Goal: Task Accomplishment & Management: Manage account settings

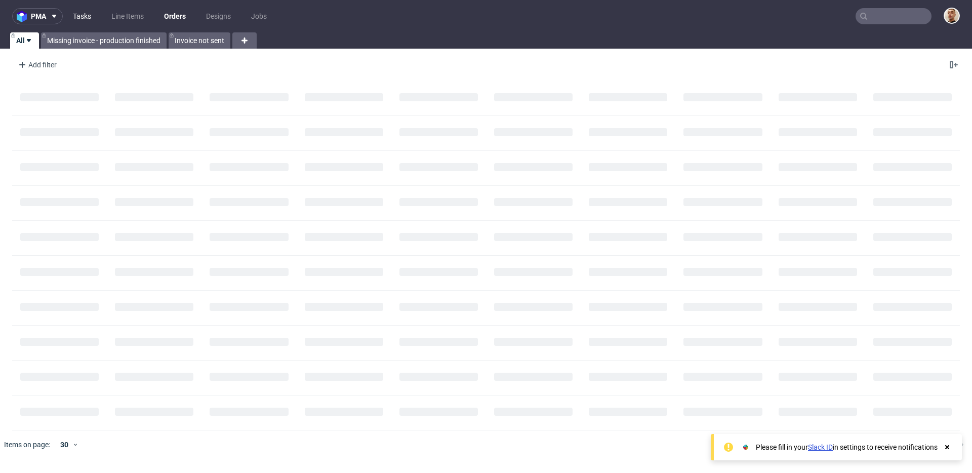
click at [91, 10] on link "Tasks" at bounding box center [82, 16] width 30 height 16
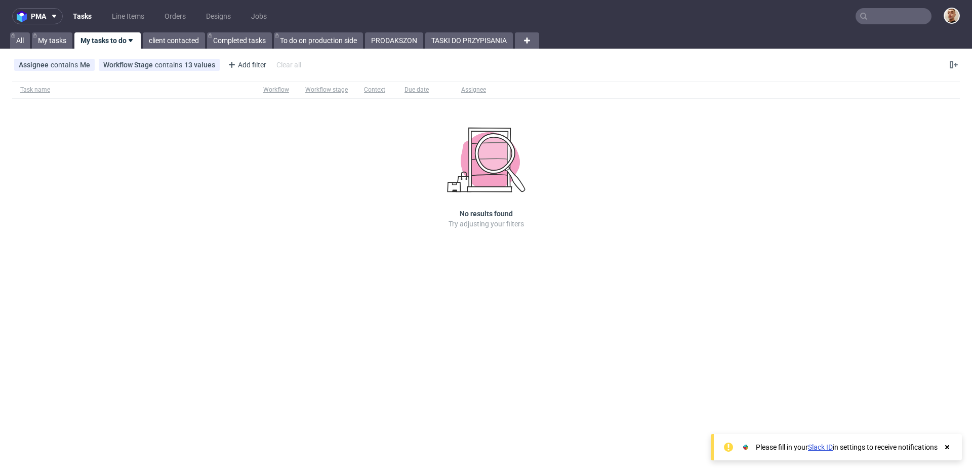
click at [446, 31] on nav "pma Tasks Line Items Orders Designs Jobs" at bounding box center [486, 16] width 972 height 32
click at [446, 36] on link "TASKI DO PRZYPISANIA" at bounding box center [469, 40] width 88 height 16
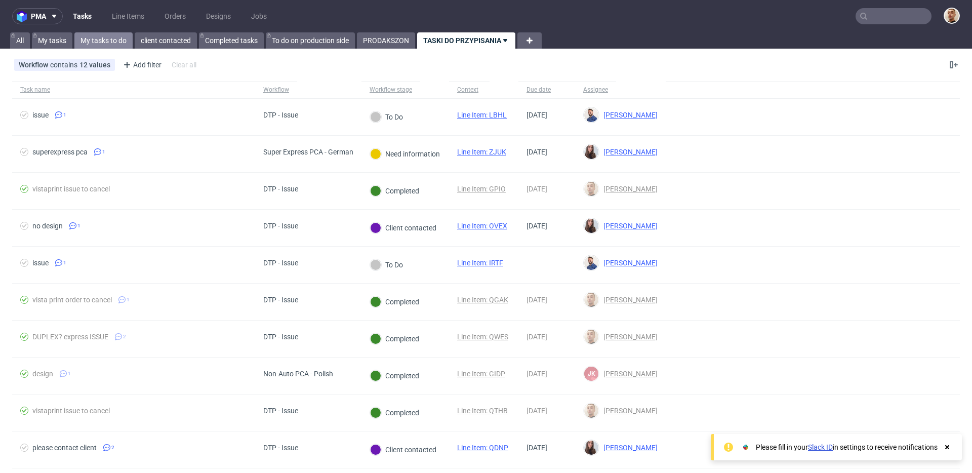
click at [121, 37] on link "My tasks to do" at bounding box center [103, 40] width 58 height 16
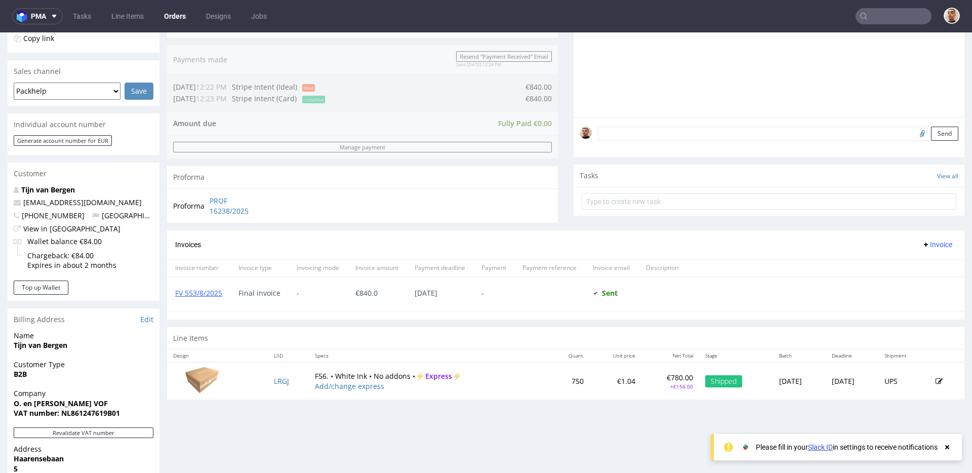
scroll to position [211, 0]
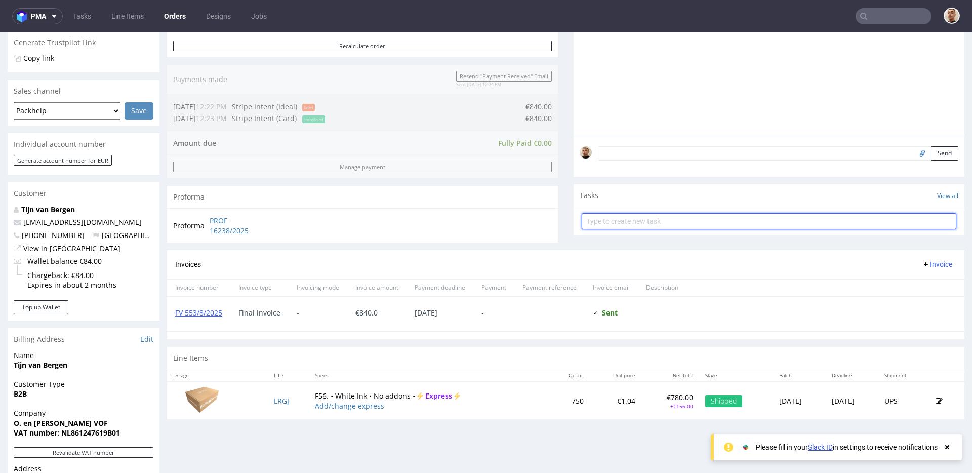
click at [611, 217] on input "text" at bounding box center [769, 221] width 375 height 16
type input "refund"
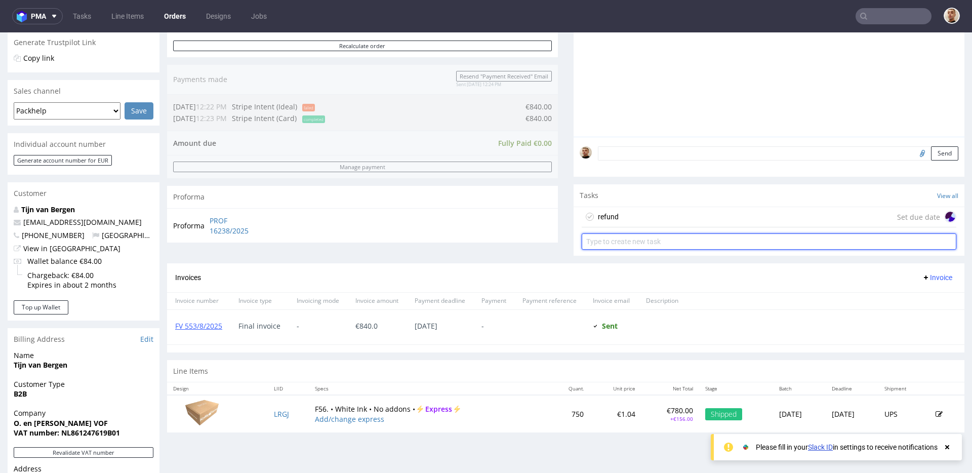
click at [623, 235] on input "text" at bounding box center [769, 241] width 375 height 16
type input "invoice's correction"
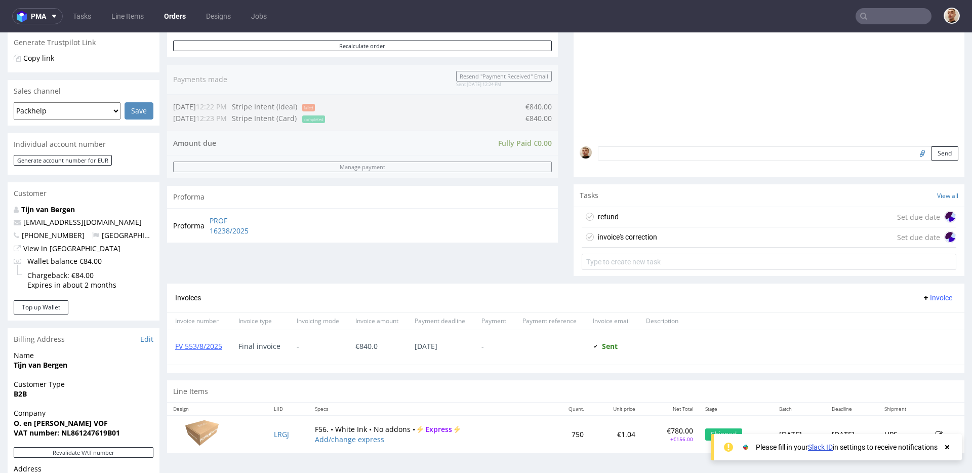
click at [619, 212] on div "refund Set due date" at bounding box center [769, 217] width 375 height 20
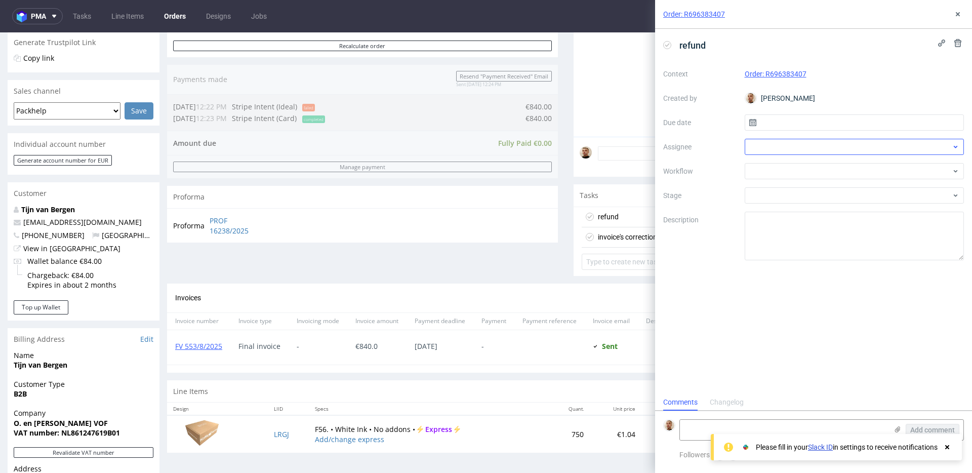
scroll to position [8, 0]
click at [820, 129] on input "text" at bounding box center [855, 122] width 220 height 16
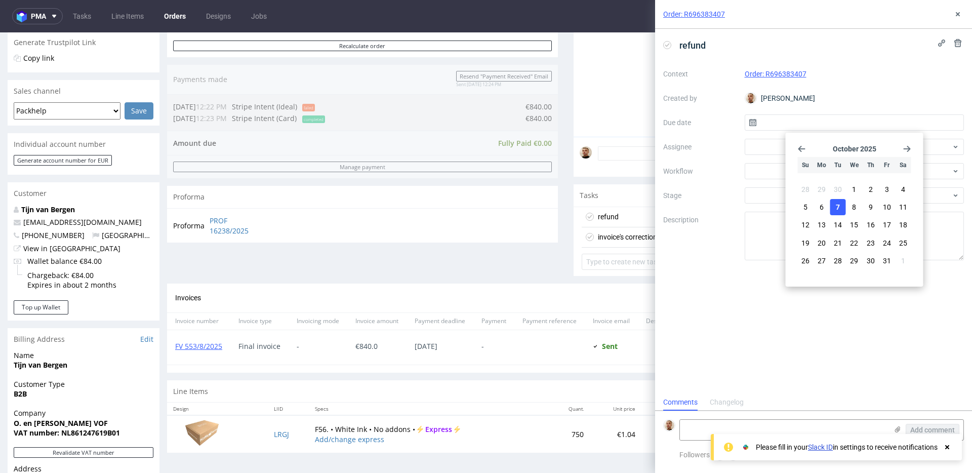
click at [839, 204] on span "7" at bounding box center [838, 207] width 4 height 10
type input "[DATE]"
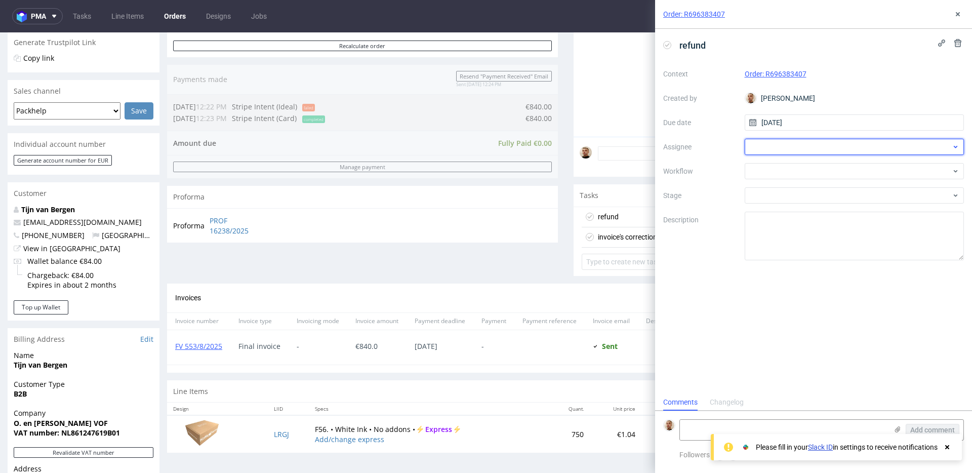
click at [811, 140] on div at bounding box center [855, 147] width 220 height 16
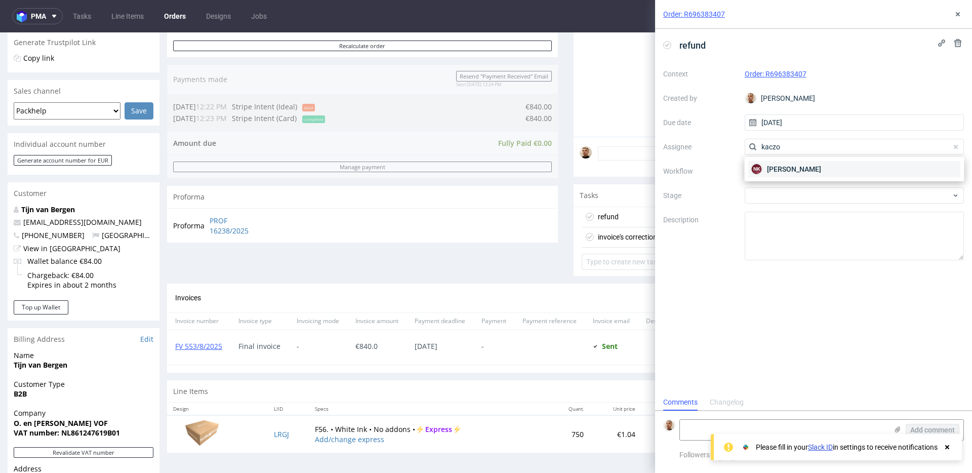
type input "kaczo"
click at [796, 171] on span "[PERSON_NAME]" at bounding box center [794, 169] width 54 height 10
click at [796, 171] on div at bounding box center [855, 171] width 220 height 16
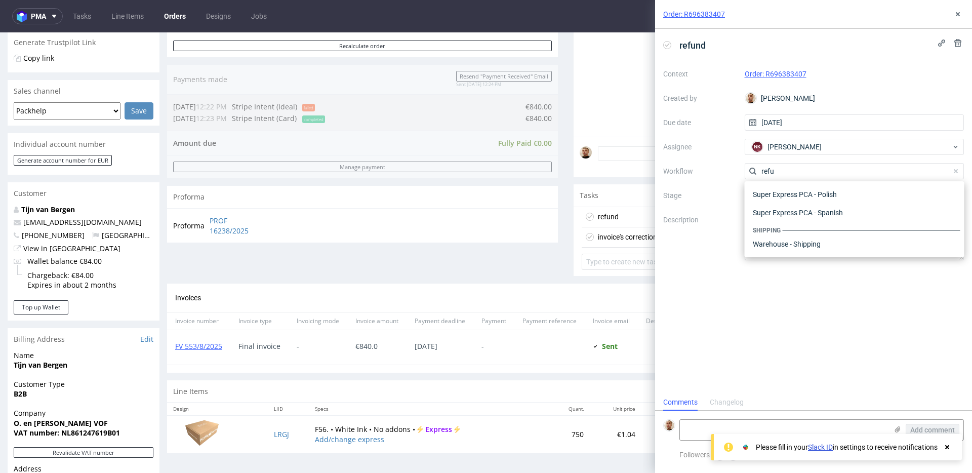
scroll to position [55, 0]
type input "refund"
click at [788, 222] on div "Finance - Refunds - Stripe" at bounding box center [855, 226] width 212 height 18
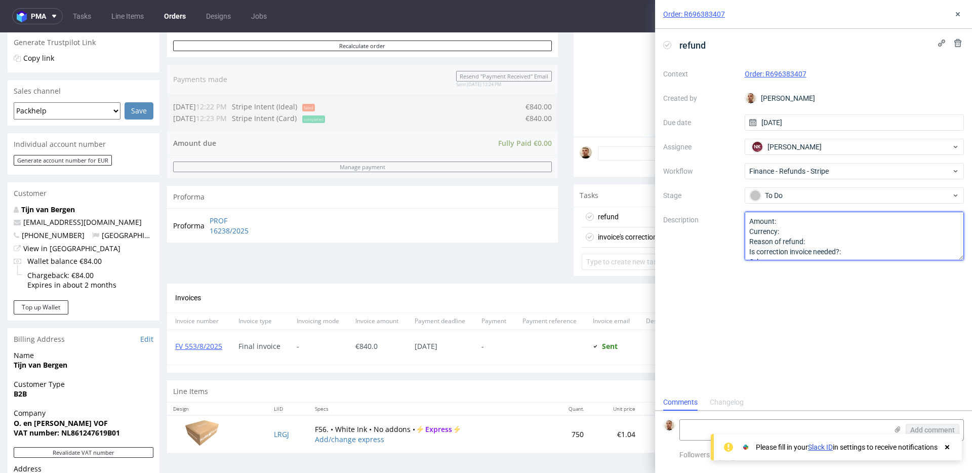
click at [799, 220] on textarea "Amount: Currency: Reason of refund: Is correction invoice needed?: Other:" at bounding box center [855, 236] width 220 height 49
click at [854, 244] on textarea "Amount: Currency: Reason of refund: Is correction invoice needed?: Other:" at bounding box center [855, 236] width 220 height 49
click at [856, 247] on textarea "Amount: 300 euro Currency: Reason of refund: complaint Is correction invoice ne…" at bounding box center [855, 236] width 220 height 49
click at [858, 260] on div "refund Context Order: R696383407 Created by Bartłomiej Leśniczuk Due date 07/10…" at bounding box center [813, 211] width 317 height 365
click at [862, 250] on textarea "Amount: 300 euro Currency: Reason of refund: complaint Is correction invoice ne…" at bounding box center [855, 236] width 220 height 49
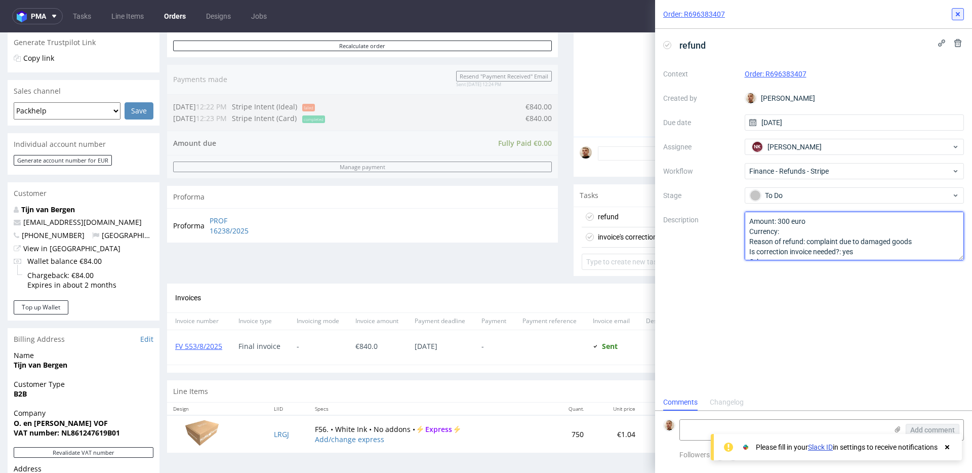
type textarea "Amount: 300 euro Currency: Reason of refund: complaint due to damaged goods Is …"
click at [956, 16] on use at bounding box center [958, 14] width 4 height 4
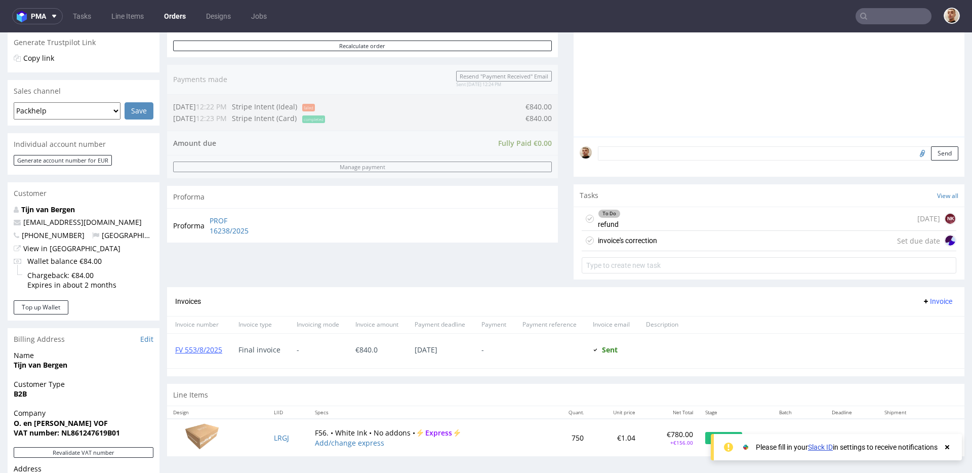
click at [674, 235] on div "invoice's correction Set due date" at bounding box center [769, 241] width 375 height 20
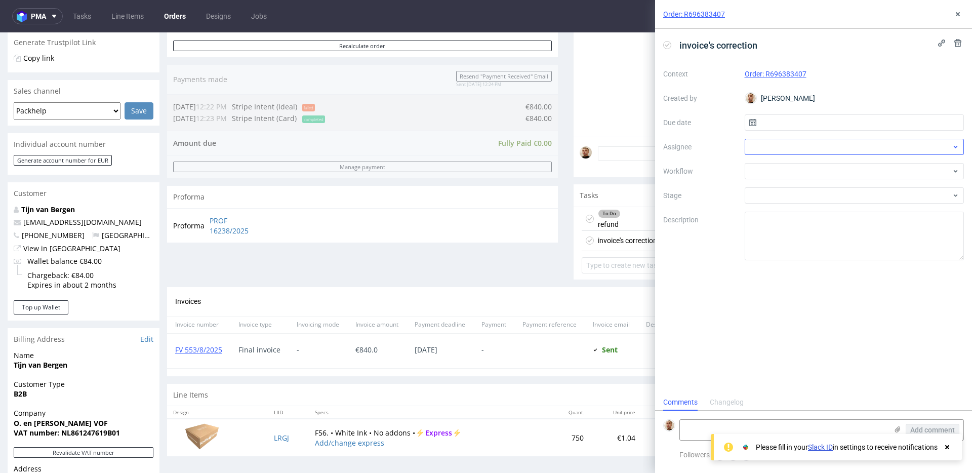
scroll to position [8, 0]
click at [805, 120] on input "text" at bounding box center [855, 122] width 220 height 16
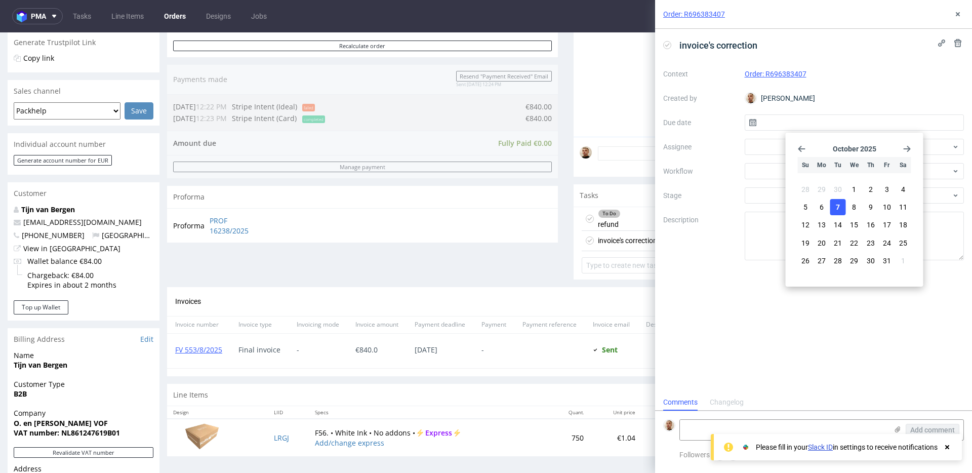
click at [838, 201] on button "7" at bounding box center [838, 207] width 16 height 16
type input "07/10/2025"
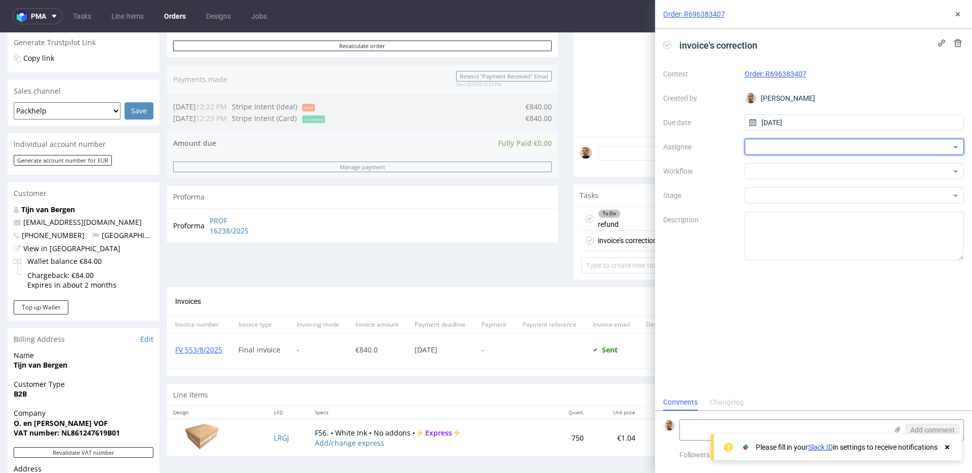
click at [814, 151] on div at bounding box center [855, 147] width 220 height 16
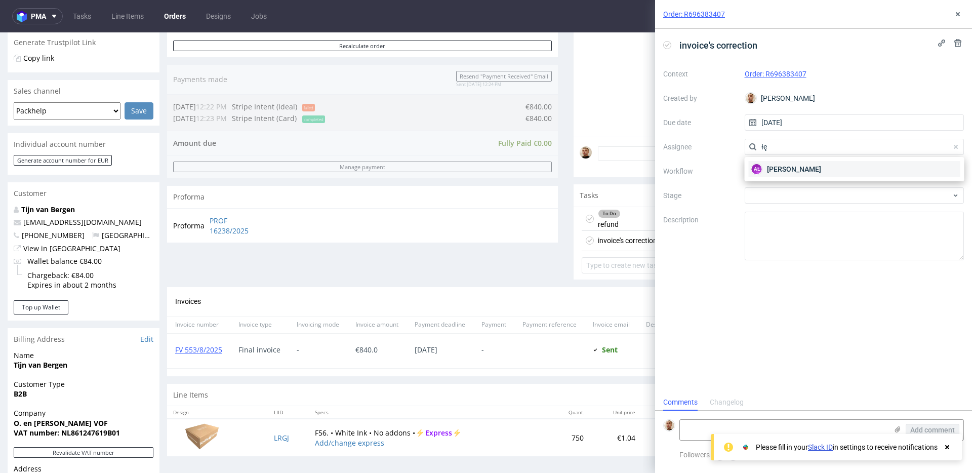
type input "łę"
click at [799, 163] on div "AŁ Aleksandra Łętowska" at bounding box center [855, 169] width 212 height 16
click at [799, 163] on div "Context Order: R696383407 Created by Bartłomiej Leśniczuk Due date 07/10/2025 A…" at bounding box center [813, 163] width 301 height 194
click at [799, 165] on div at bounding box center [855, 171] width 220 height 16
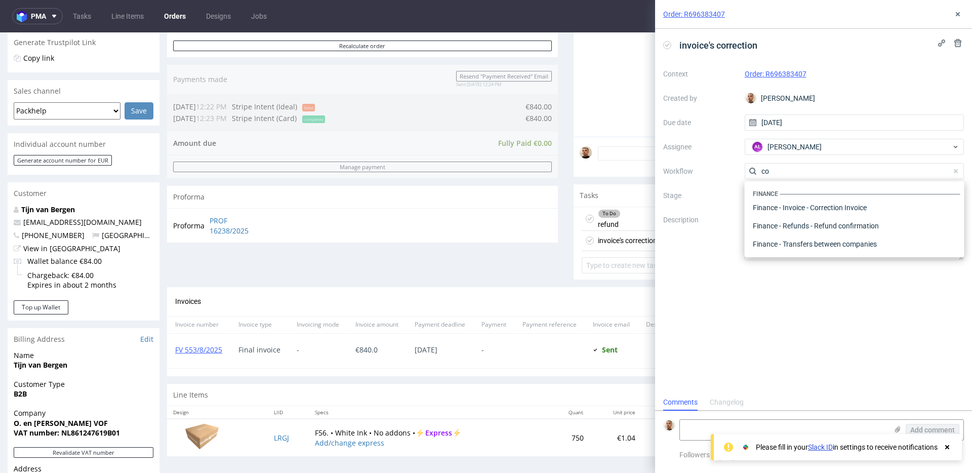
scroll to position [0, 0]
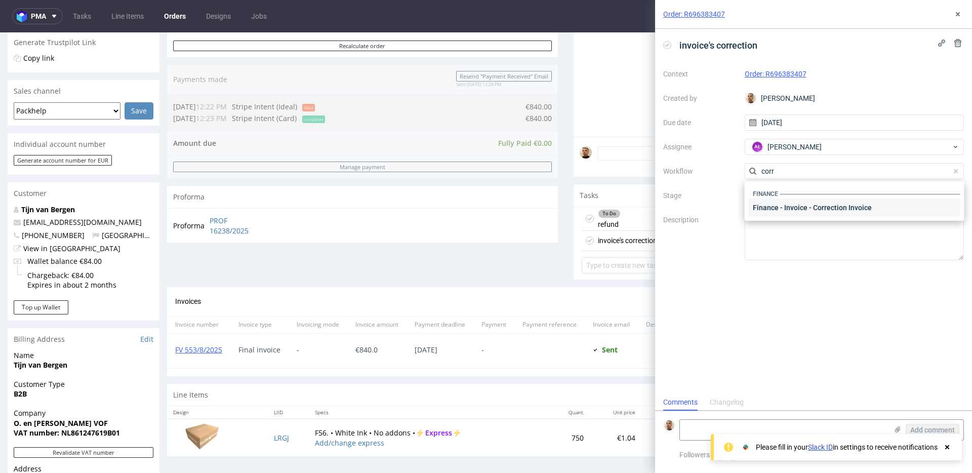
type input "corr"
click at [796, 204] on div "Finance - Invoice - Correction Invoice" at bounding box center [855, 207] width 212 height 18
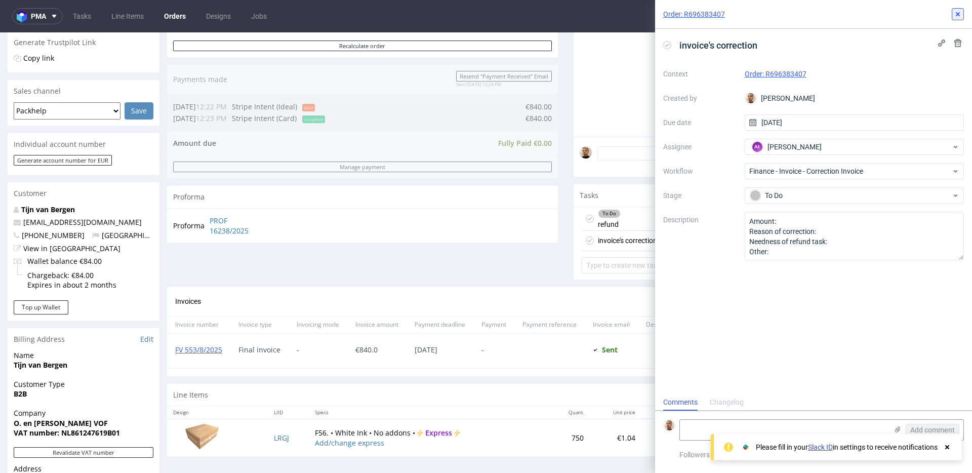
click at [957, 19] on button at bounding box center [958, 14] width 12 height 12
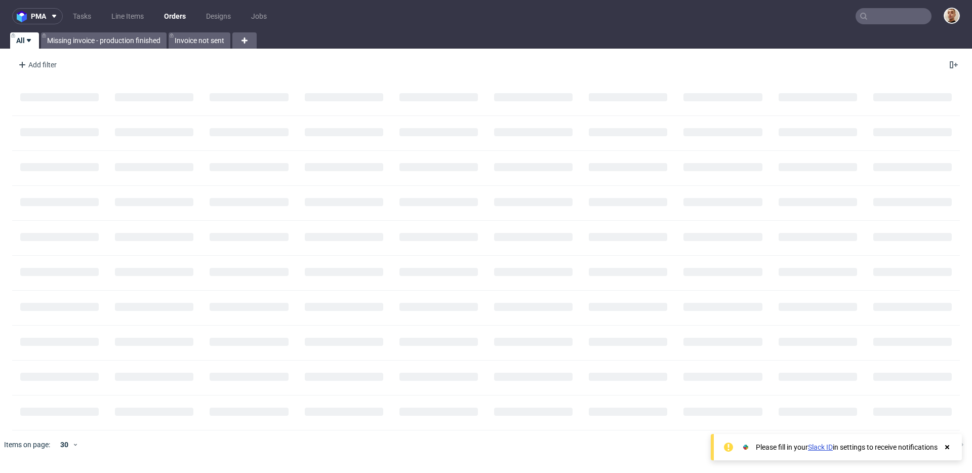
click at [926, 20] on input "text" at bounding box center [894, 16] width 76 height 16
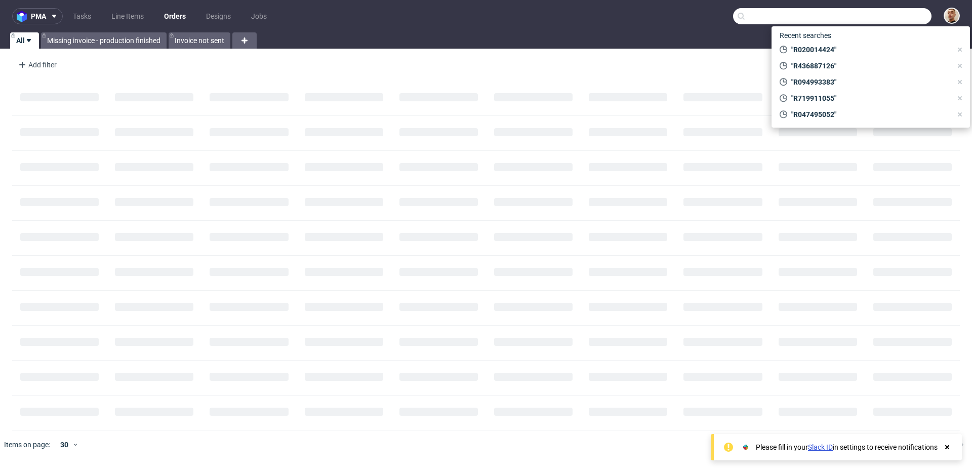
paste input "+48 730 734 026"
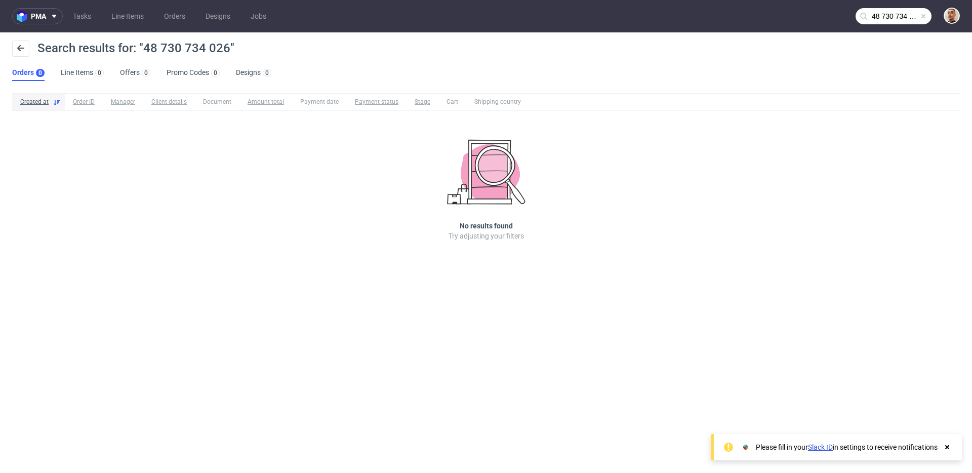
click at [880, 20] on input "48 730 734 026" at bounding box center [894, 16] width 76 height 16
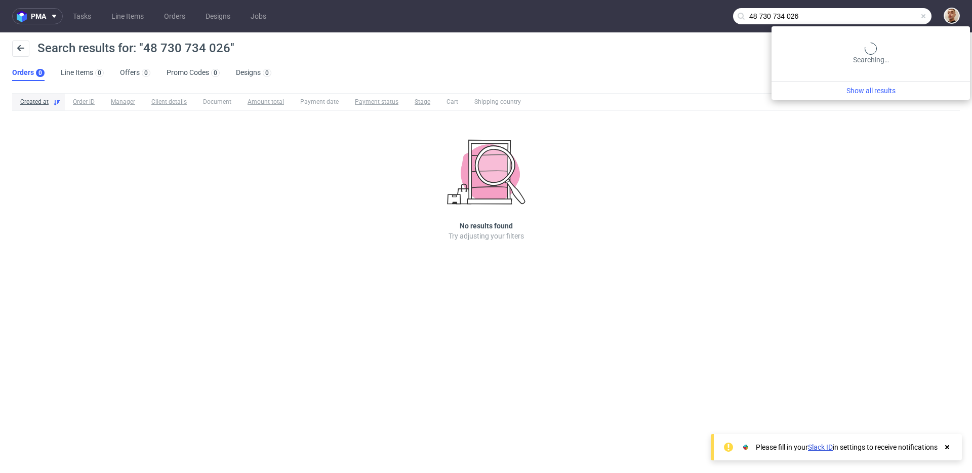
click at [880, 20] on input "48 730 734 026" at bounding box center [832, 16] width 198 height 16
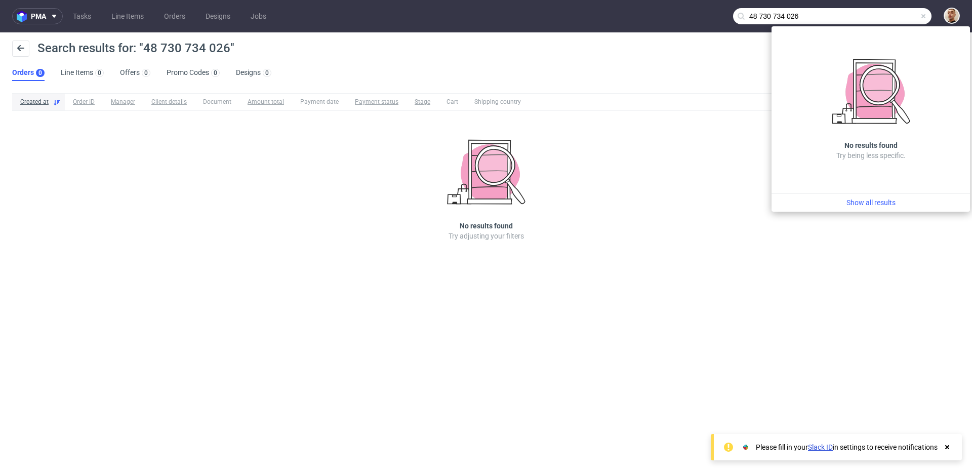
paste input "[EMAIL_ADDRESS][DOMAIN_NAME]"
type input "[EMAIL_ADDRESS][DOMAIN_NAME]"
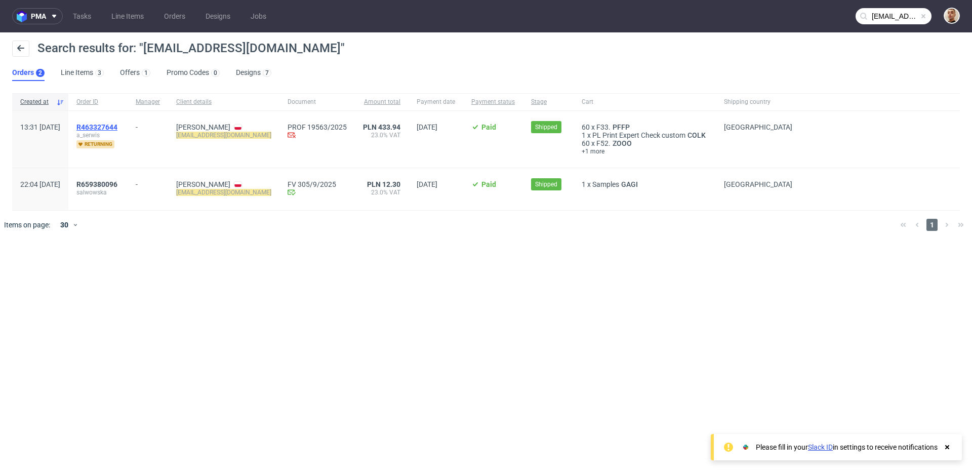
click at [117, 129] on span "R463327644" at bounding box center [96, 127] width 41 height 8
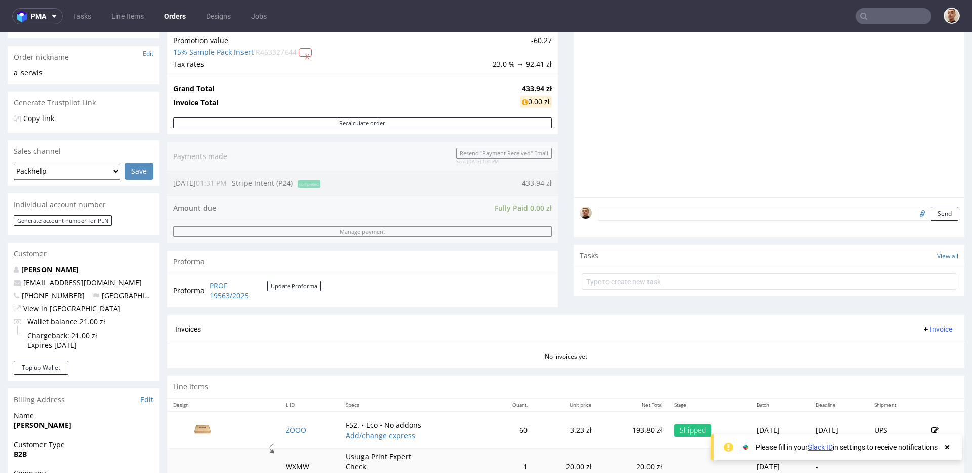
scroll to position [390, 0]
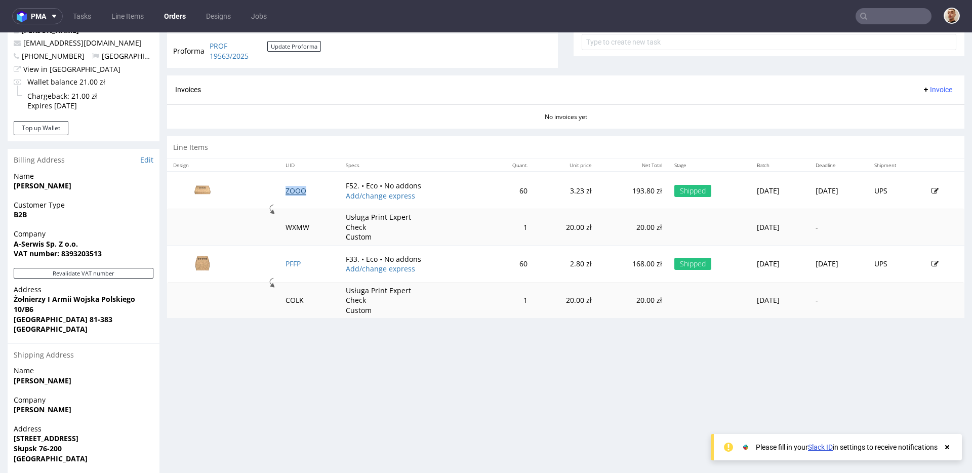
click at [292, 193] on link "ZOOO" at bounding box center [296, 191] width 21 height 10
click at [290, 266] on link "PFFP" at bounding box center [293, 264] width 15 height 10
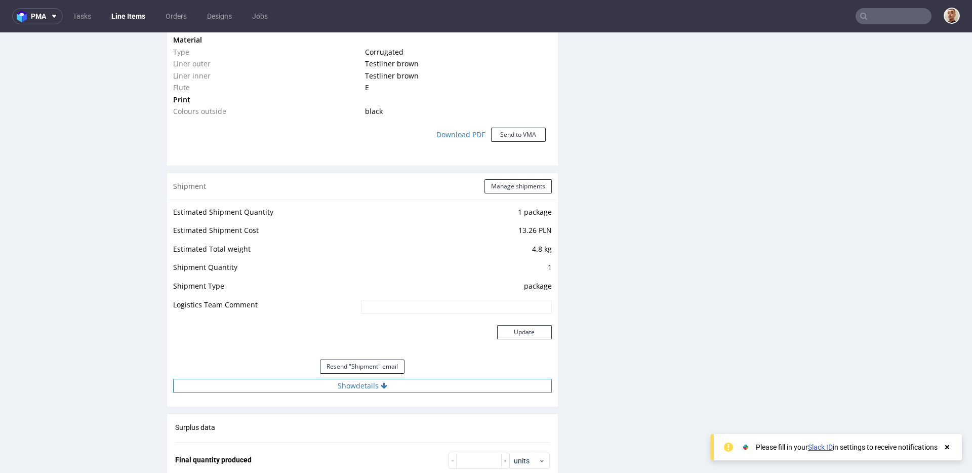
click at [402, 382] on button "Show details" at bounding box center [362, 386] width 379 height 14
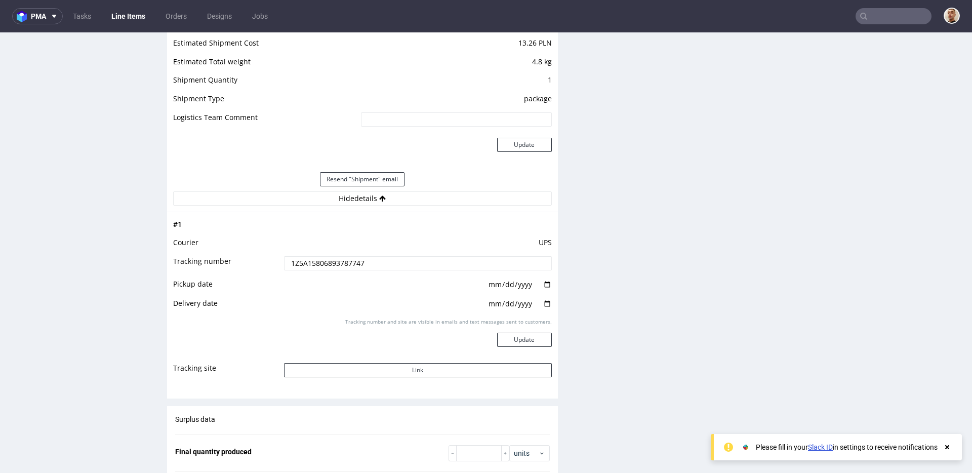
scroll to position [1129, 0]
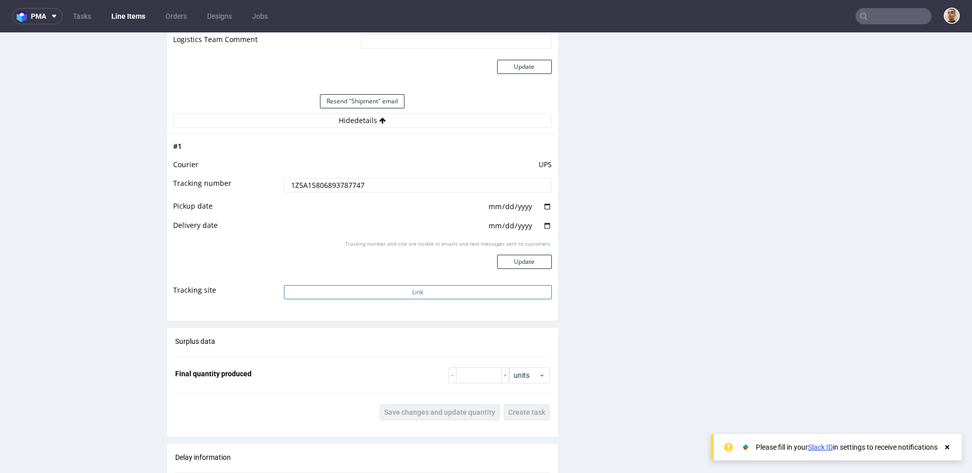
click at [433, 285] on button "Link" at bounding box center [418, 292] width 268 height 14
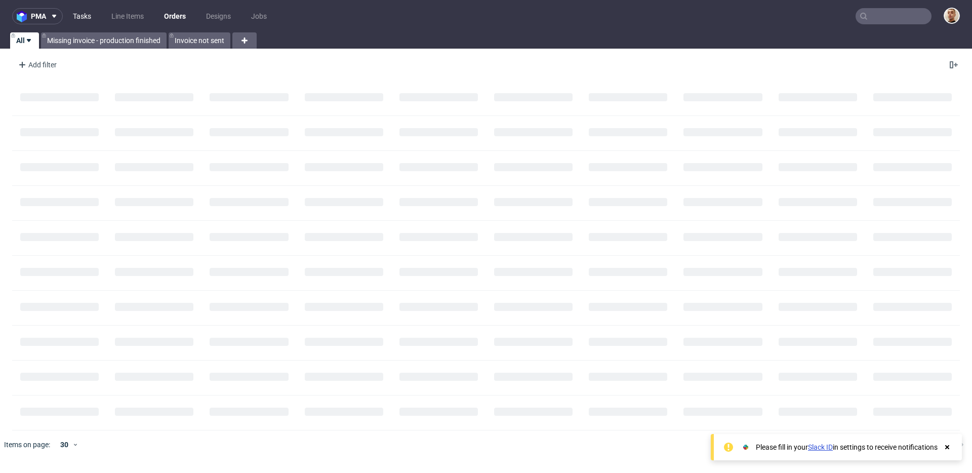
click at [93, 16] on link "Tasks" at bounding box center [82, 16] width 30 height 16
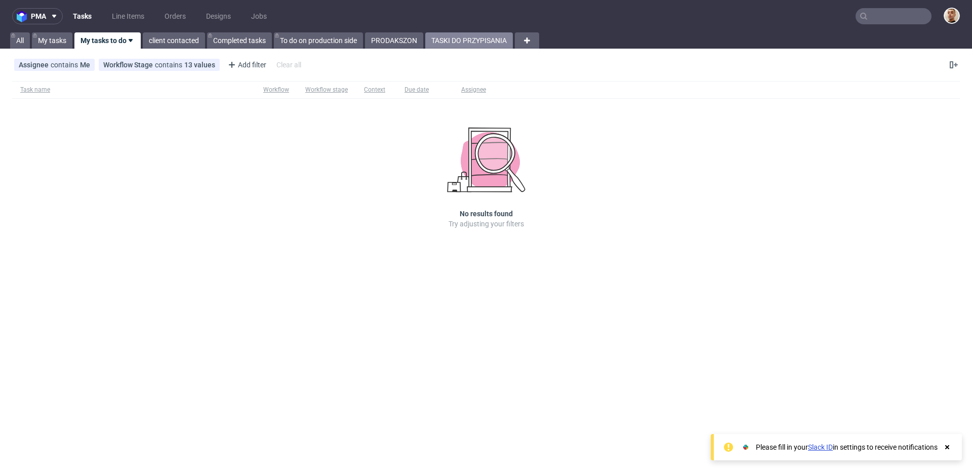
click at [476, 42] on link "TASKI DO PRZYPISANIA" at bounding box center [469, 40] width 88 height 16
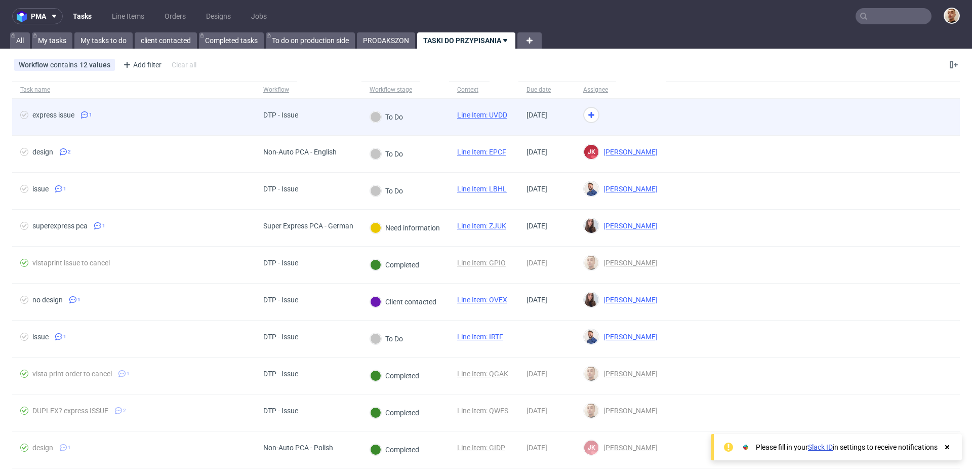
click at [616, 111] on div at bounding box center [595, 117] width 41 height 36
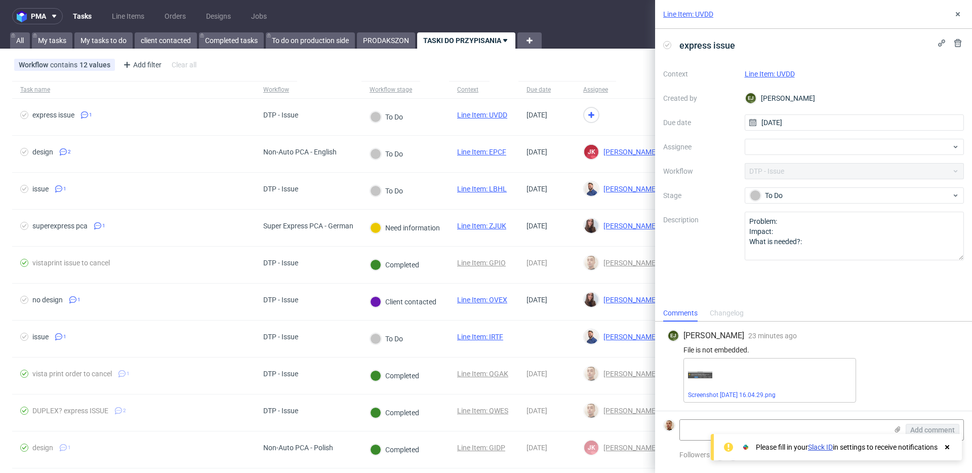
click at [764, 76] on link "Line Item: UVDD" at bounding box center [770, 74] width 50 height 8
click at [759, 150] on div at bounding box center [855, 147] width 220 height 16
type input "rach"
click at [804, 176] on div "Michał Rachański" at bounding box center [855, 169] width 212 height 16
click at [960, 11] on icon at bounding box center [958, 14] width 8 height 8
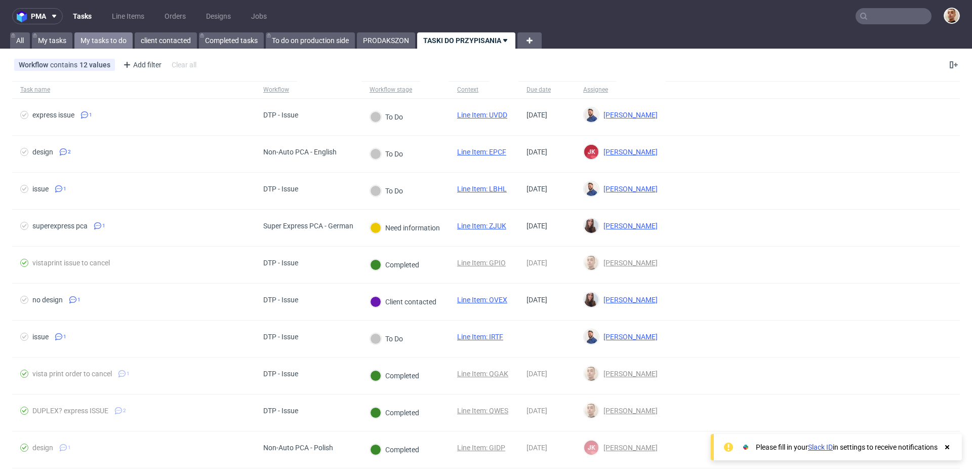
click at [107, 45] on link "My tasks to do" at bounding box center [103, 40] width 58 height 16
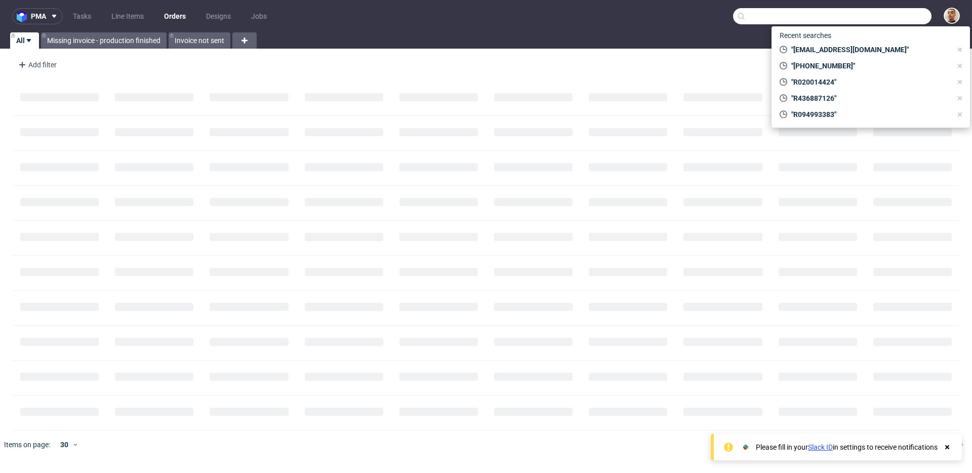
click at [893, 15] on input "text" at bounding box center [832, 16] width 198 height 16
paste input "#R270134275"
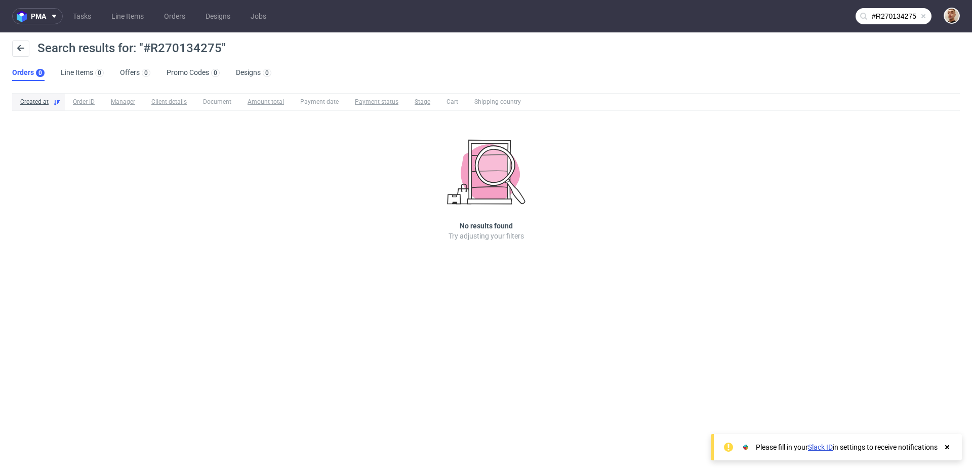
click at [895, 27] on nav "pma Tasks Line Items Orders Designs Jobs #R270134275" at bounding box center [486, 16] width 972 height 32
click at [895, 23] on input "#R270134275" at bounding box center [894, 16] width 76 height 16
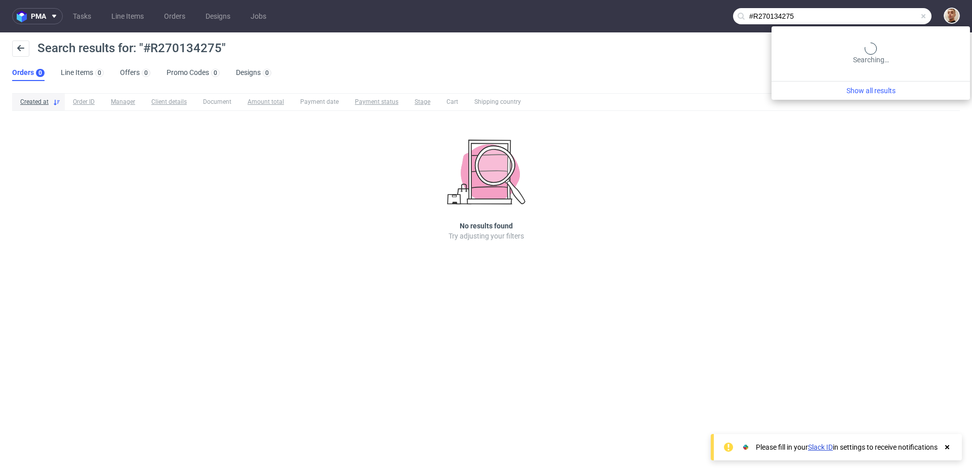
click at [895, 23] on input "#R270134275" at bounding box center [832, 16] width 198 height 16
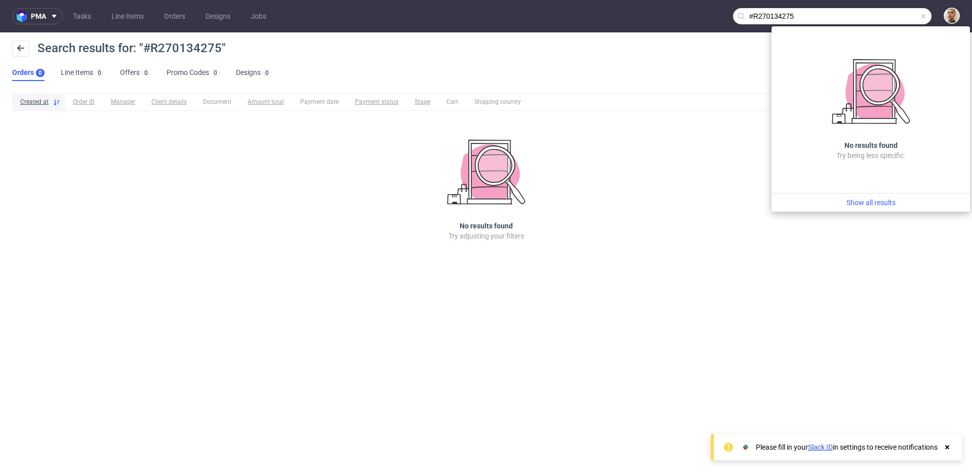
click at [895, 23] on input "#R270134275" at bounding box center [832, 16] width 198 height 16
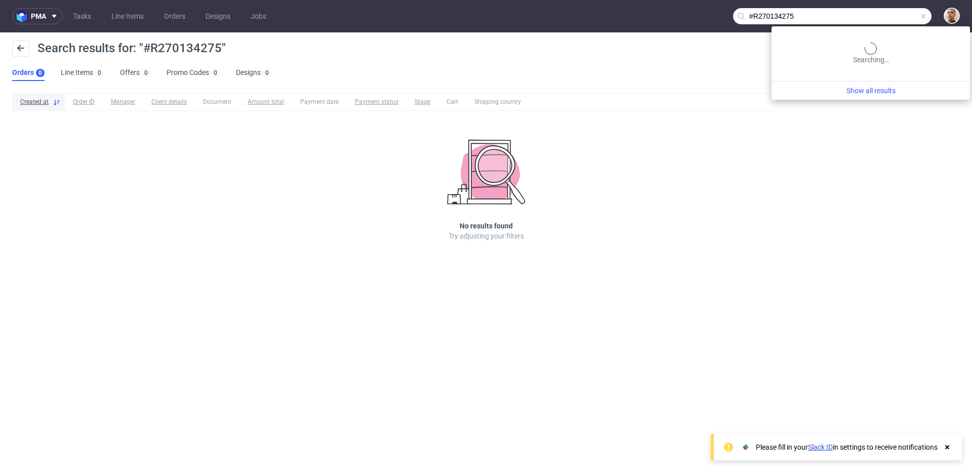
click at [880, 20] on input "#R270134275" at bounding box center [832, 16] width 198 height 16
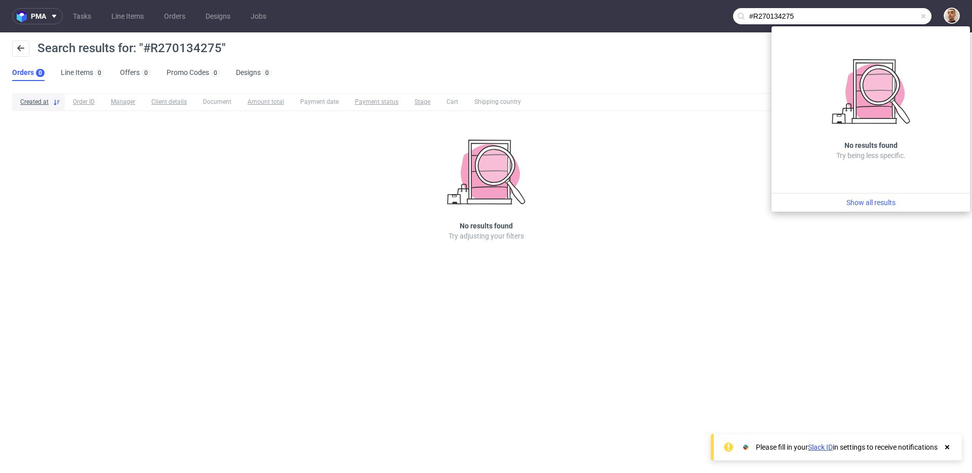
drag, startPoint x: 753, startPoint y: 14, endPoint x: 746, endPoint y: 14, distance: 7.6
click at [746, 14] on input "#R270134275" at bounding box center [832, 16] width 198 height 16
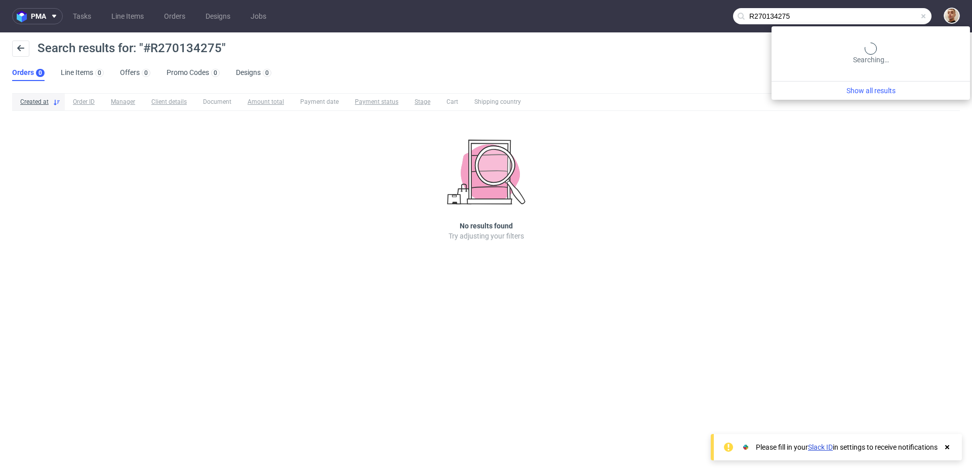
type input "R270134275"
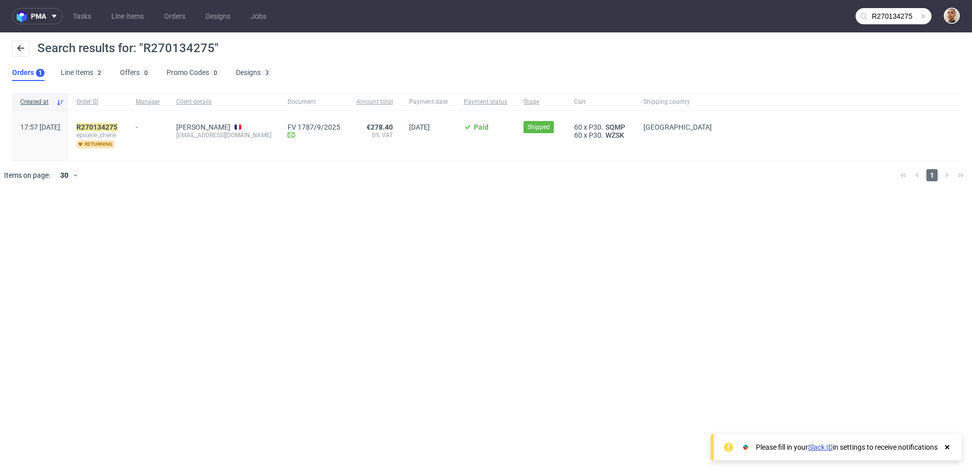
click at [128, 122] on div "R270134275 epicerie_cherie returning" at bounding box center [97, 136] width 59 height 50
click at [117, 125] on mark "R270134275" at bounding box center [96, 127] width 41 height 8
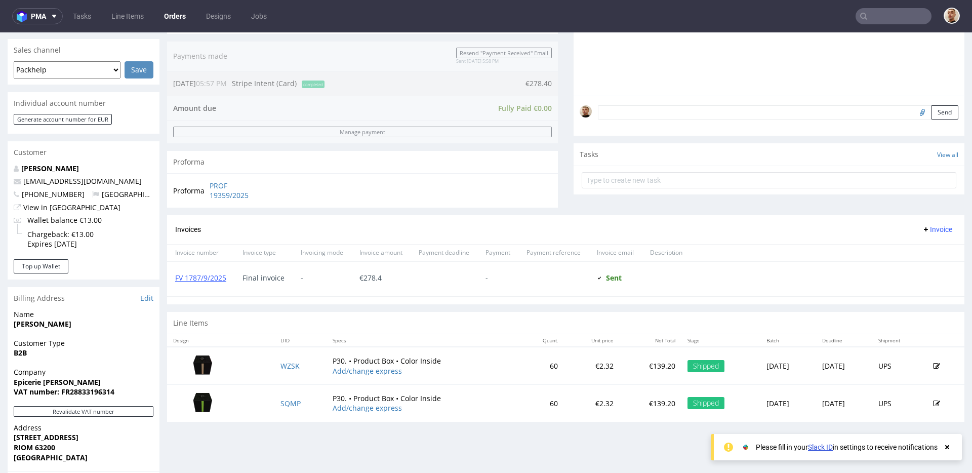
scroll to position [239, 0]
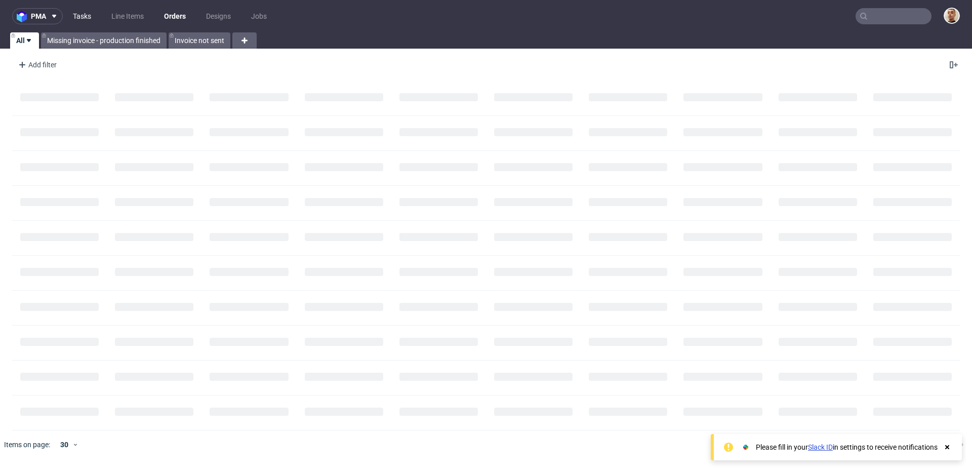
click at [87, 21] on link "Tasks" at bounding box center [82, 16] width 30 height 16
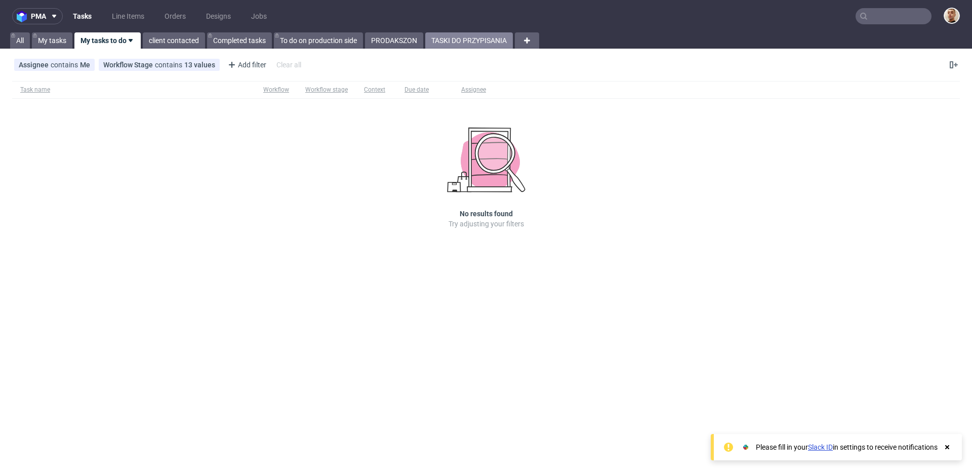
click at [462, 37] on link "TASKI DO PRZYPISANIA" at bounding box center [469, 40] width 88 height 16
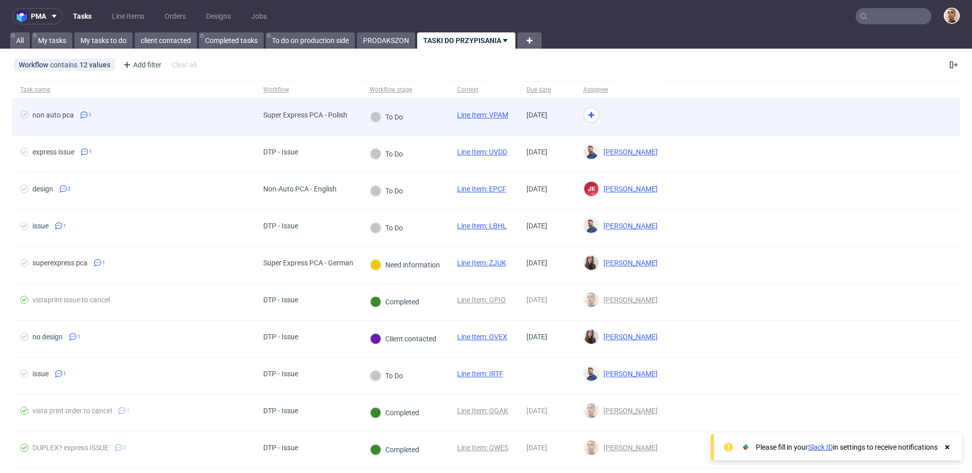
click at [415, 109] on div "To Do" at bounding box center [405, 117] width 88 height 37
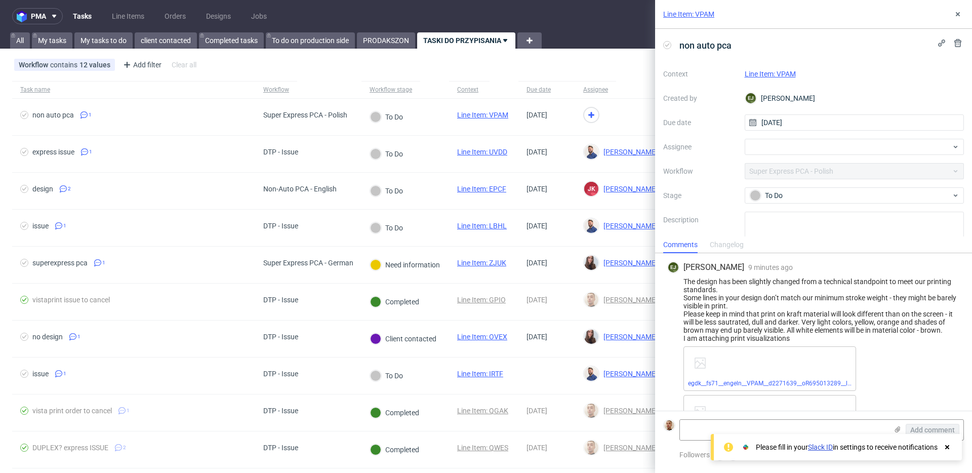
click at [788, 74] on link "Line Item: VPAM" at bounding box center [770, 74] width 51 height 8
click at [805, 150] on div at bounding box center [855, 147] width 220 height 16
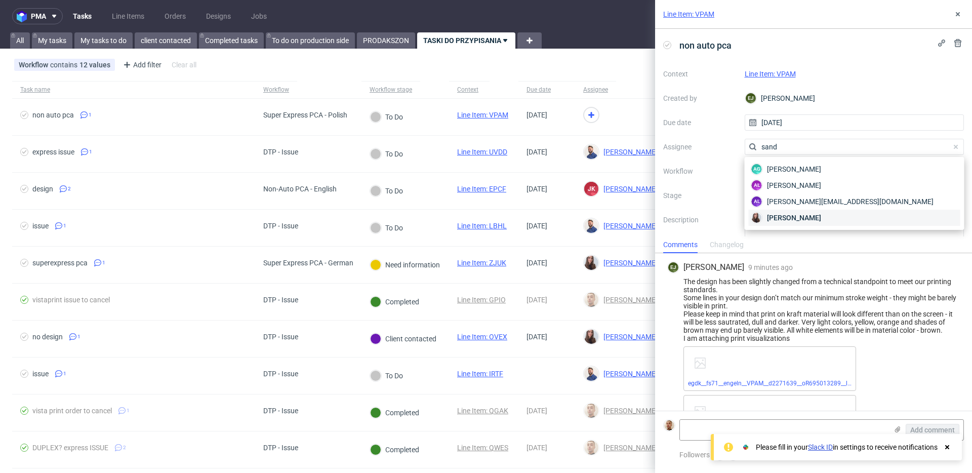
type input "sand"
click at [804, 214] on span "Sandra Beśka" at bounding box center [794, 218] width 54 height 10
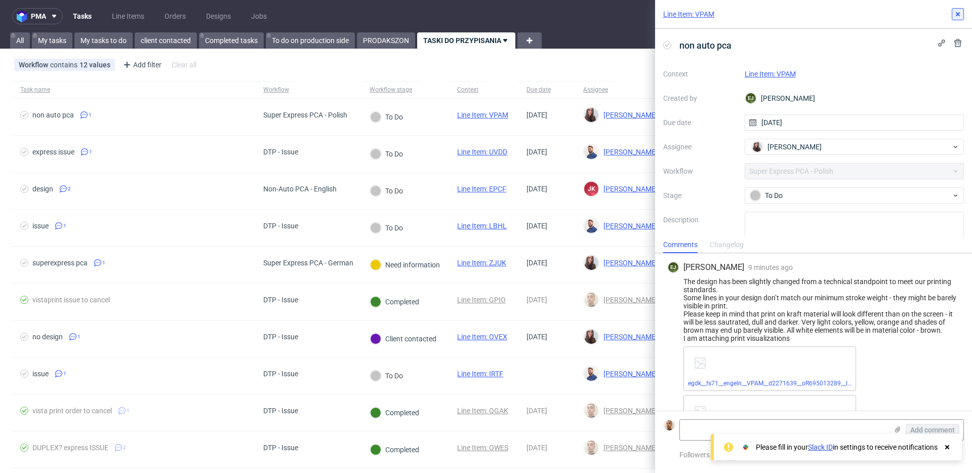
click at [959, 10] on icon at bounding box center [958, 14] width 8 height 8
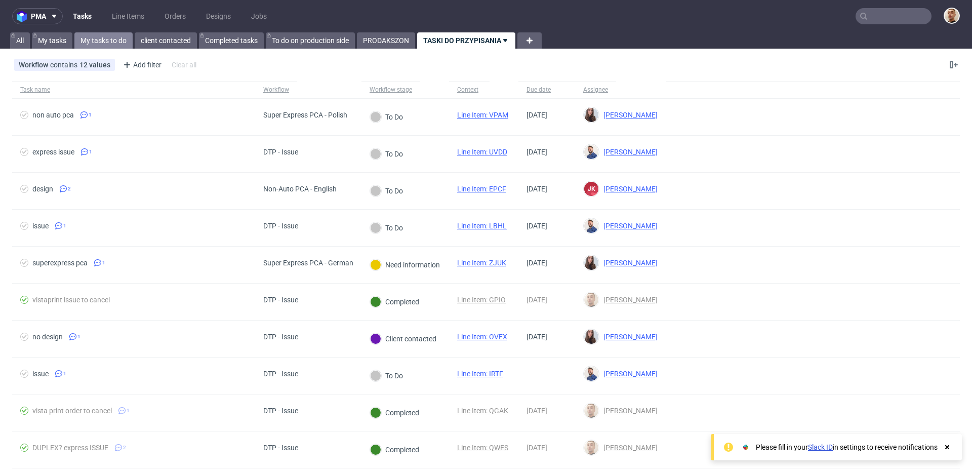
click at [97, 36] on link "My tasks to do" at bounding box center [103, 40] width 58 height 16
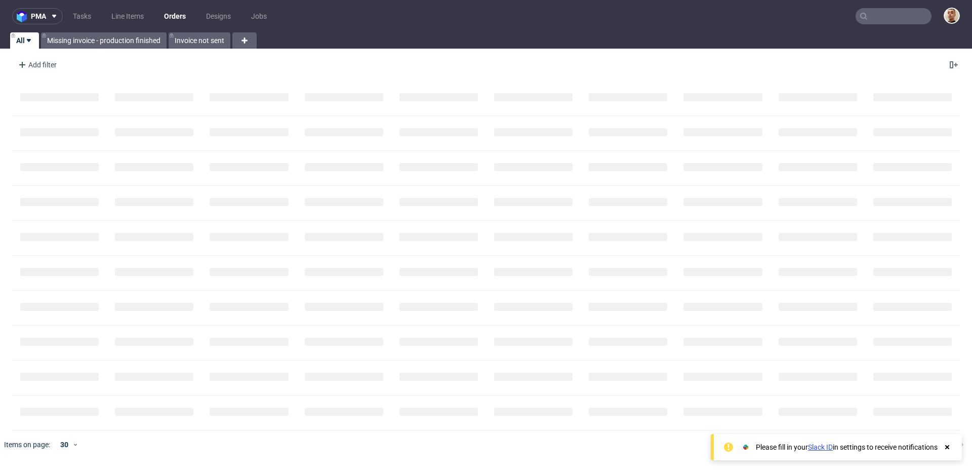
click at [901, 20] on input "text" at bounding box center [894, 16] width 76 height 16
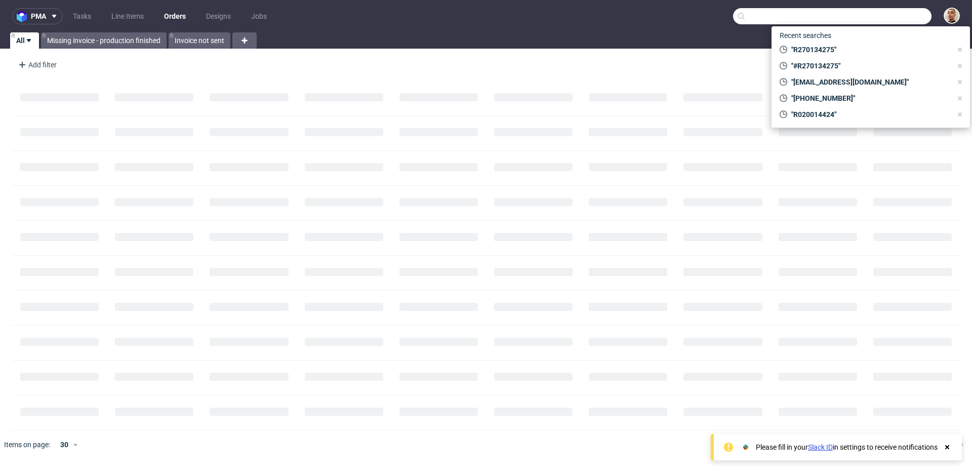
paste input "447900186808"
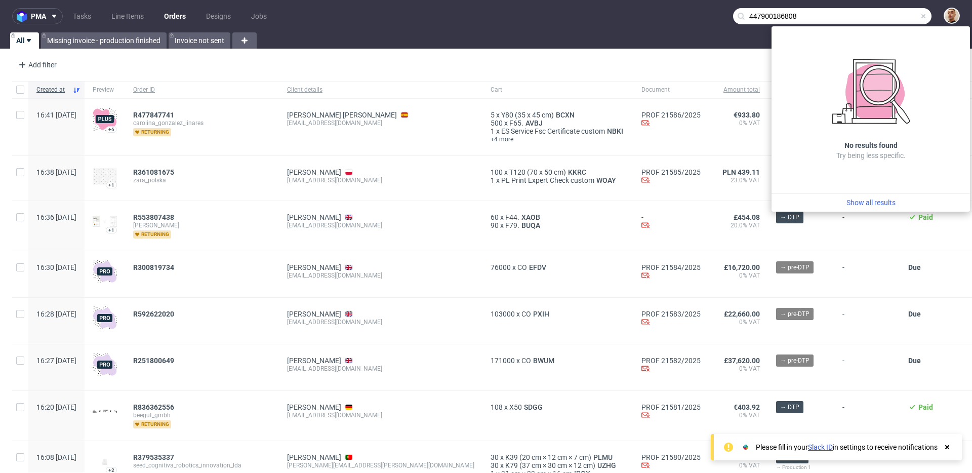
type input "447900186808"
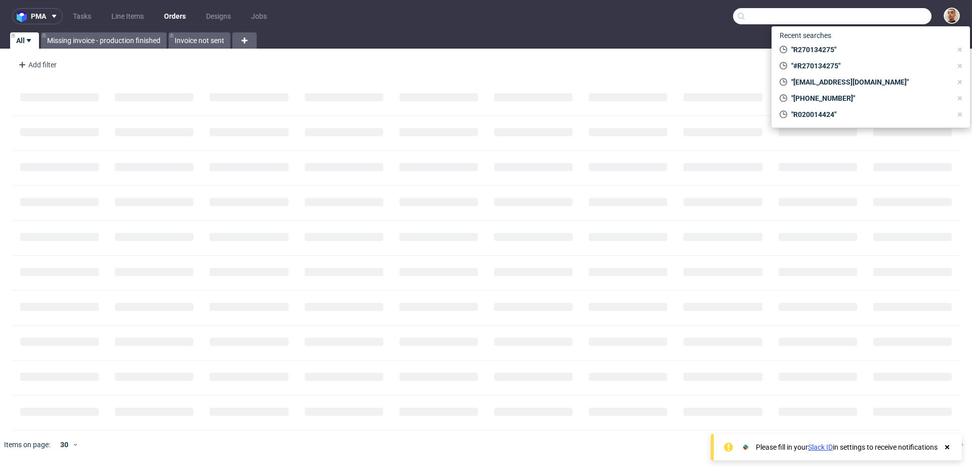
click at [908, 11] on input "text" at bounding box center [832, 16] width 198 height 16
paste input "R075369257"
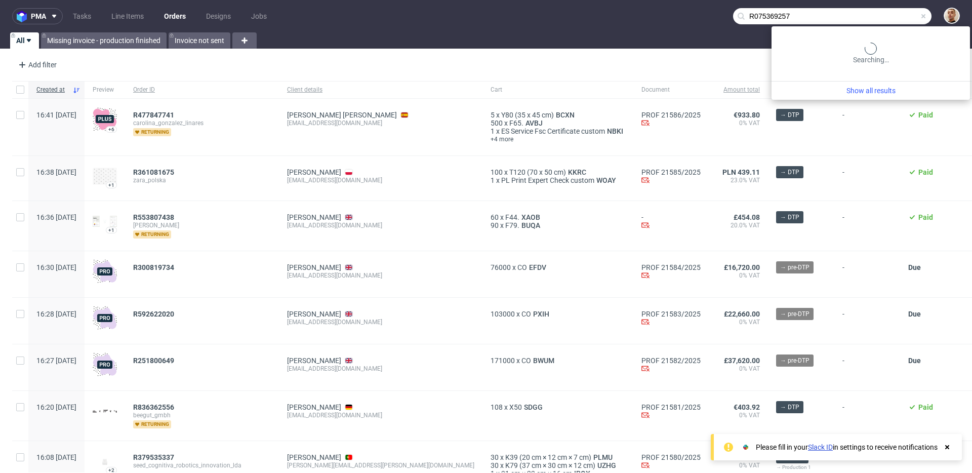
type input "R075369257"
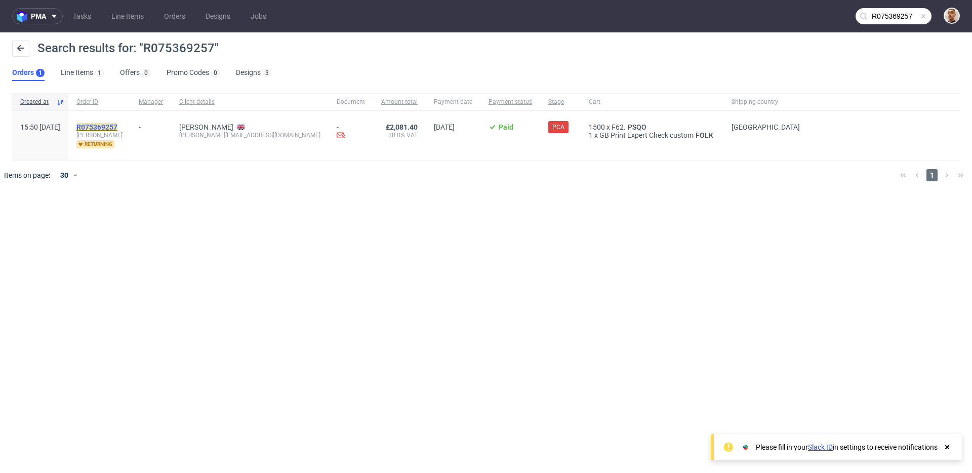
click at [117, 126] on mark "R075369257" at bounding box center [96, 127] width 41 height 8
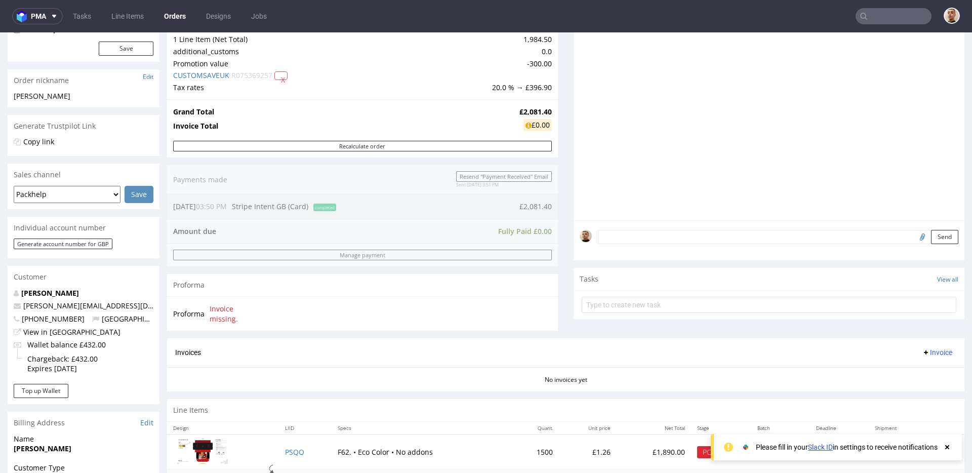
scroll to position [221, 0]
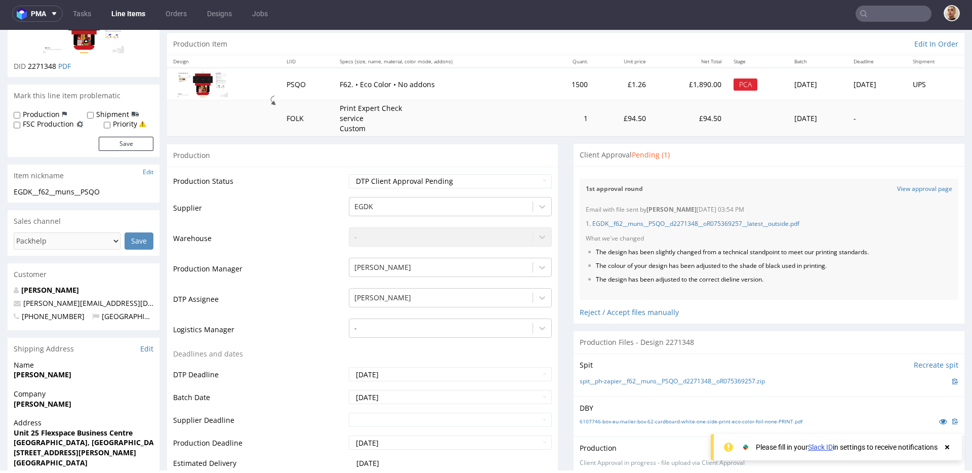
scroll to position [98, 0]
click at [600, 222] on link "1. EGDK__f62__muns__PSQO__d2271348__oR075369257__latest__outside.pdf" at bounding box center [693, 223] width 214 height 9
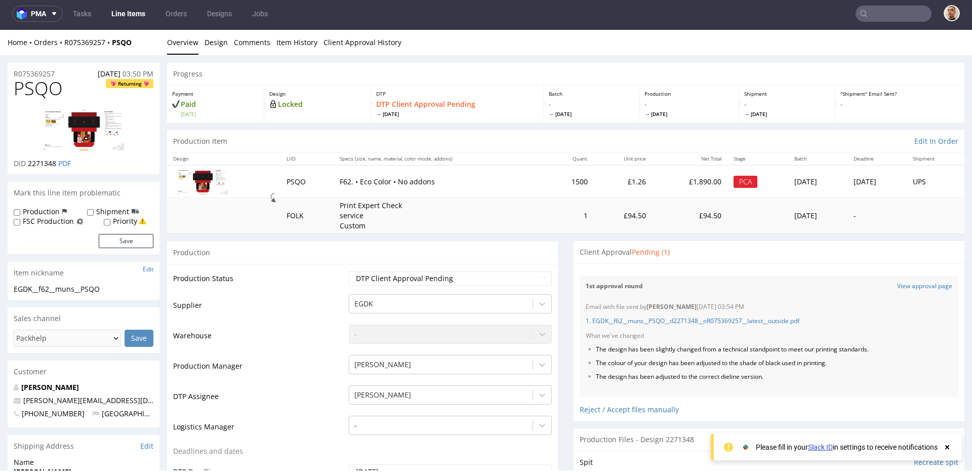
click at [60, 390] on link "[PERSON_NAME]" at bounding box center [50, 387] width 58 height 10
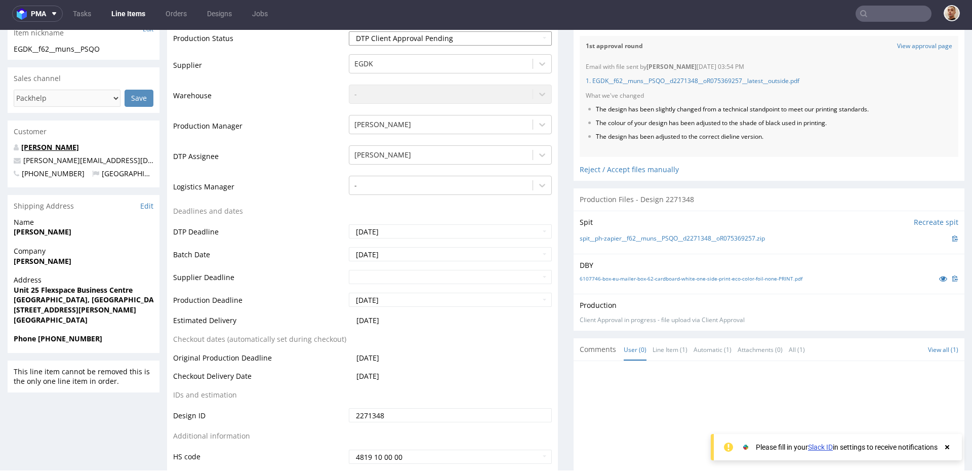
scroll to position [244, 0]
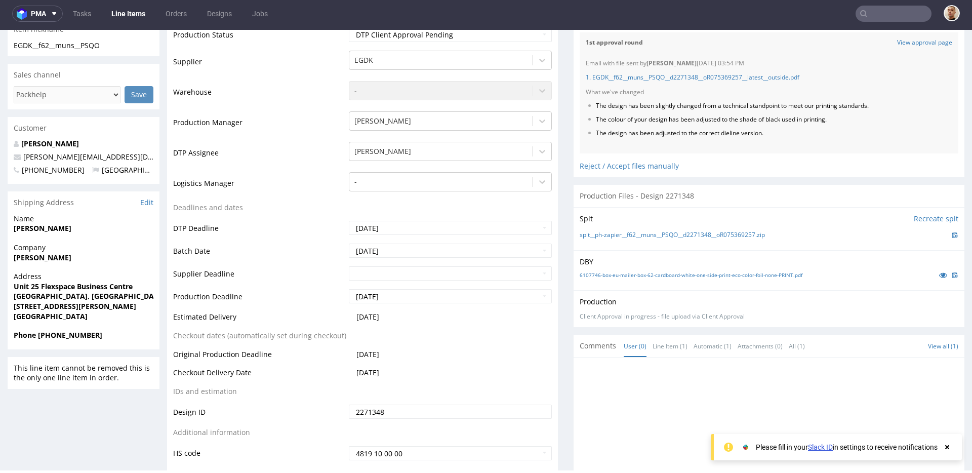
drag, startPoint x: 247, startPoint y: 302, endPoint x: 193, endPoint y: 302, distance: 54.2
click at [193, 302] on td "Production Deadline" at bounding box center [259, 299] width 173 height 23
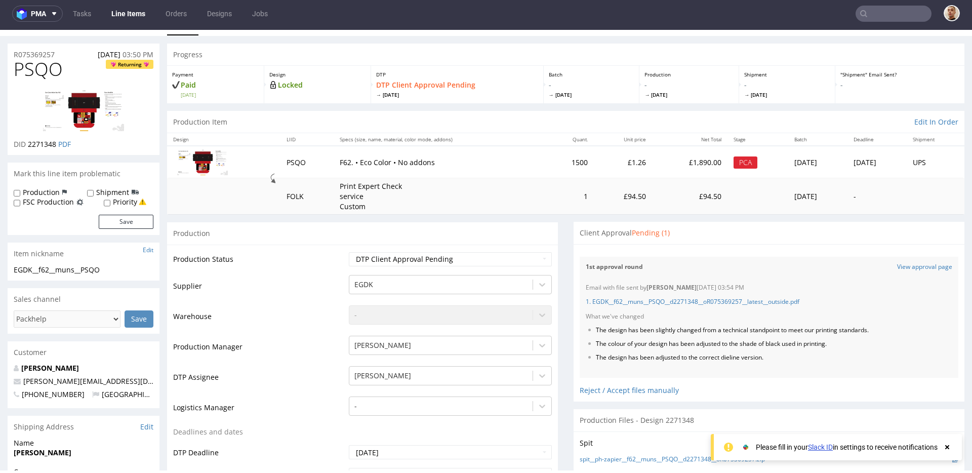
scroll to position [20, 0]
click at [517, 240] on div "Production" at bounding box center [362, 232] width 391 height 23
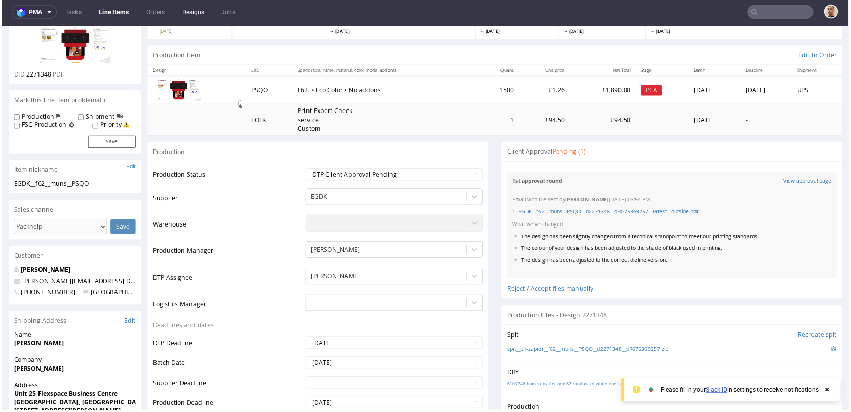
scroll to position [123, 0]
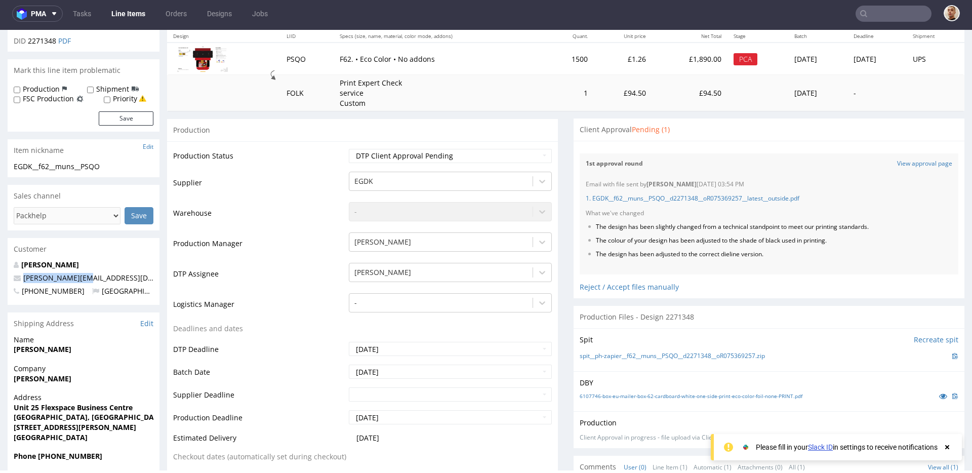
drag, startPoint x: 95, startPoint y: 278, endPoint x: 21, endPoint y: 276, distance: 73.5
click at [21, 276] on p "[PERSON_NAME][EMAIL_ADDRESS][DOMAIN_NAME]" at bounding box center [84, 278] width 140 height 10
copy link "[PERSON_NAME][EMAIL_ADDRESS][DOMAIN_NAME]"
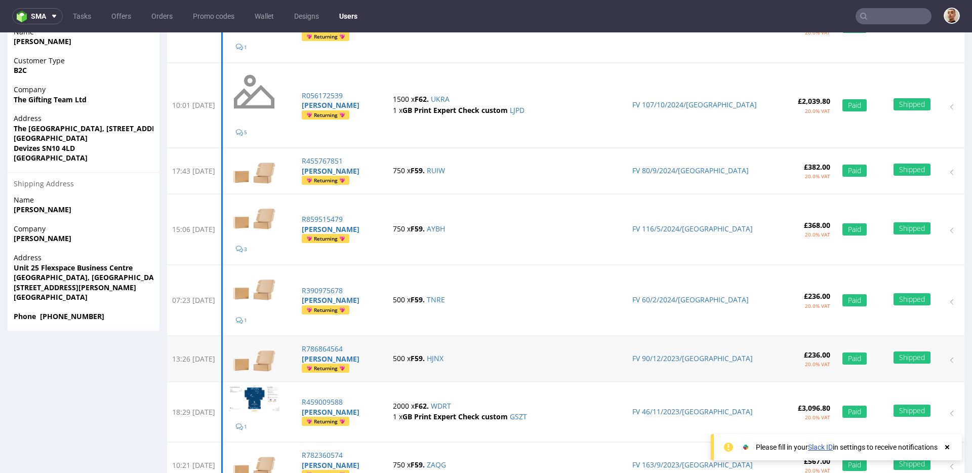
scroll to position [311, 0]
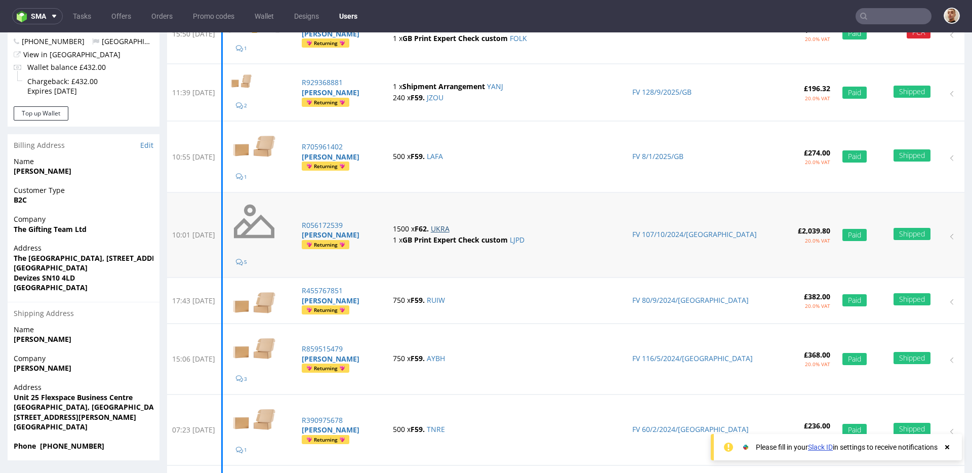
scroll to position [140, 0]
